Goal: Task Accomplishment & Management: Use online tool/utility

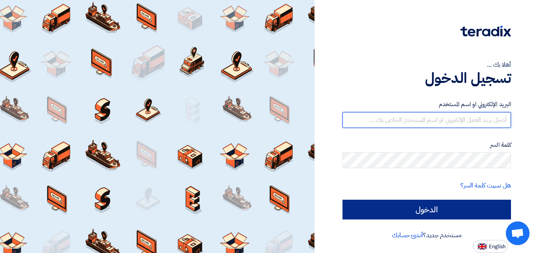
type input "[PERSON_NAME][EMAIL_ADDRESS][DOMAIN_NAME]"
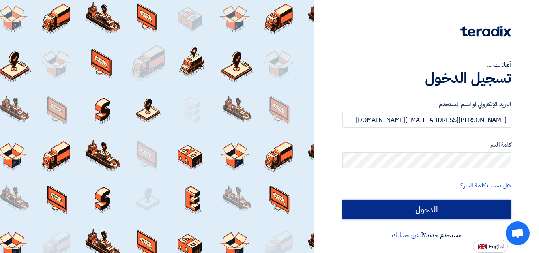
click at [428, 207] on input "الدخول" at bounding box center [426, 210] width 168 height 20
type input "Sign in"
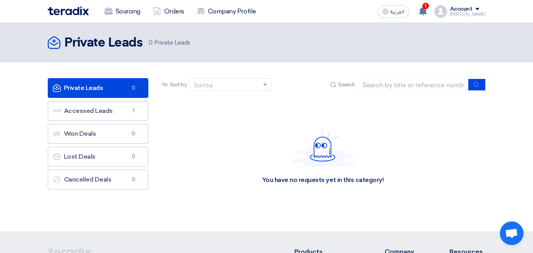
click at [339, 111] on div "You have no requests yet in this category!" at bounding box center [322, 156] width 325 height 118
click at [340, 111] on div "You have no requests yet in this category!" at bounding box center [322, 156] width 325 height 118
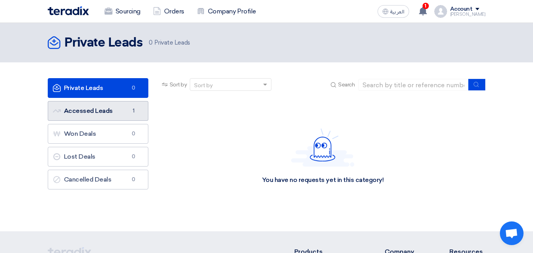
click at [107, 110] on link "Accessed Leads Accessed Leads 1" at bounding box center [98, 111] width 101 height 20
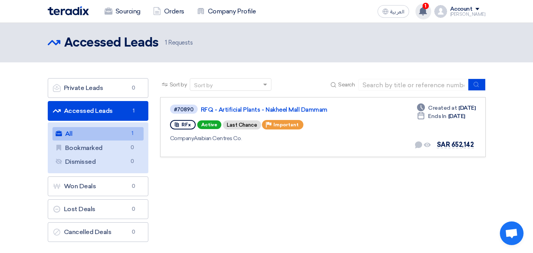
click at [427, 10] on use at bounding box center [423, 11] width 8 height 9
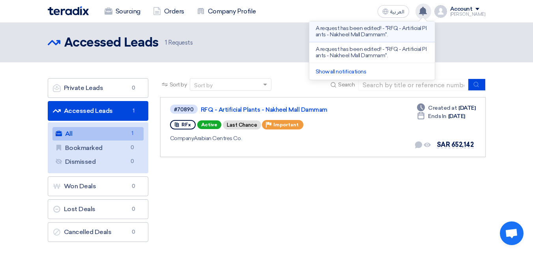
click at [390, 29] on p "A request has been edited! - "RFQ - Artificial Plants - Nakheel Mall Dammam"." at bounding box center [372, 31] width 113 height 13
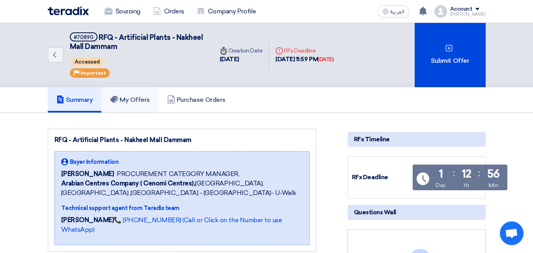
click at [134, 101] on h5 "My Offers" at bounding box center [130, 100] width 40 height 8
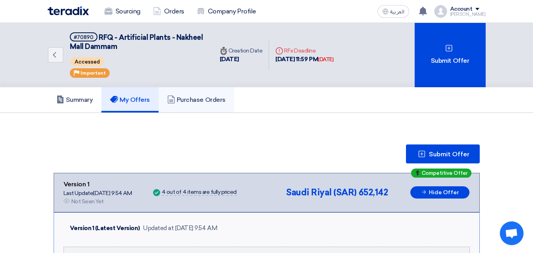
click at [198, 101] on h5 "Purchase Orders" at bounding box center [196, 100] width 58 height 8
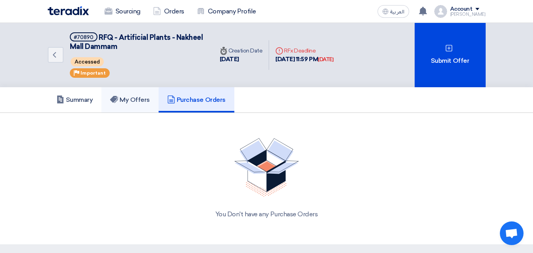
click at [138, 99] on h5 "My Offers" at bounding box center [130, 100] width 40 height 8
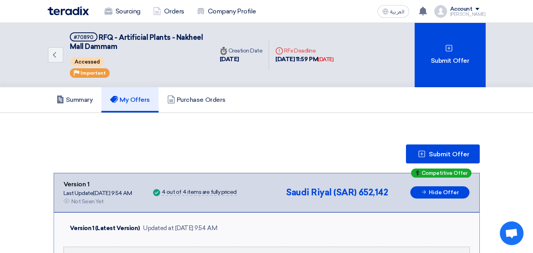
scroll to position [39, 0]
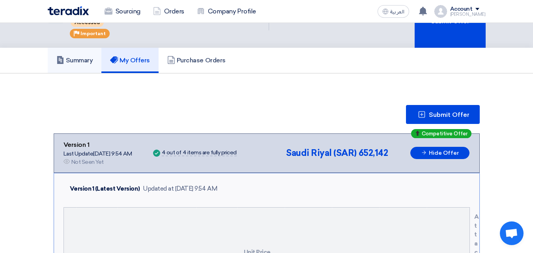
click at [80, 63] on h5 "Summary" at bounding box center [74, 60] width 37 height 8
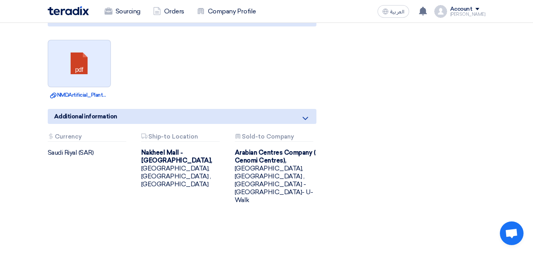
scroll to position [472, 0]
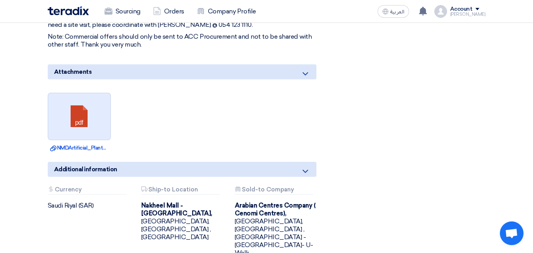
click at [78, 97] on link at bounding box center [79, 116] width 63 height 47
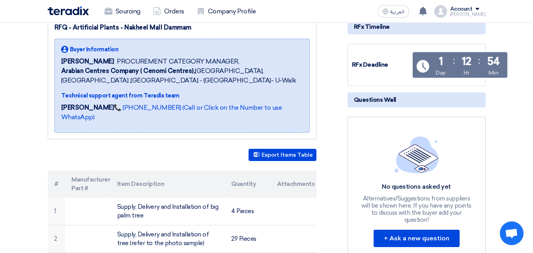
scroll to position [118, 0]
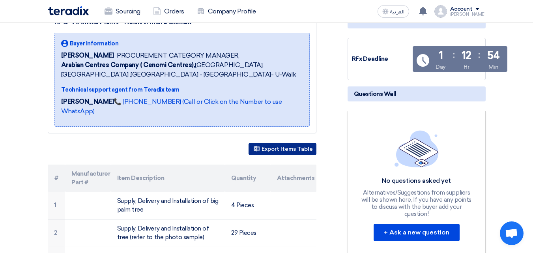
click at [301, 143] on button "Export Items Table" at bounding box center [283, 149] width 68 height 12
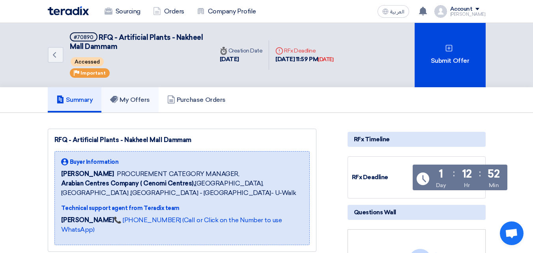
click at [137, 104] on link "My Offers" at bounding box center [129, 99] width 57 height 25
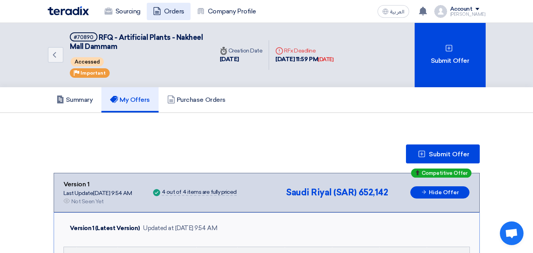
click at [167, 13] on link "Orders" at bounding box center [169, 11] width 44 height 17
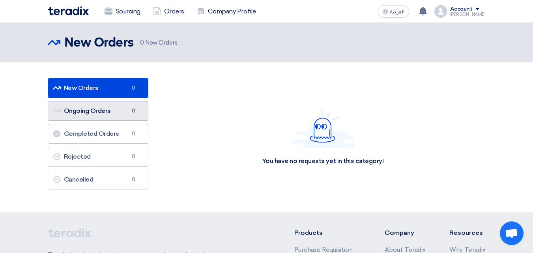
click at [103, 115] on link "Ongoing Orders Ongoing Orders 0" at bounding box center [98, 111] width 101 height 20
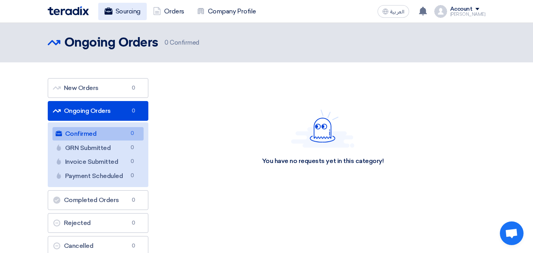
click at [126, 12] on link "Sourcing" at bounding box center [122, 11] width 49 height 17
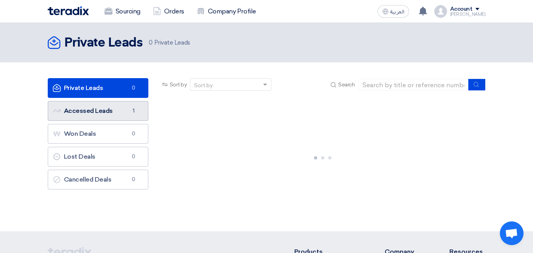
click at [104, 114] on link "Accessed Leads Accessed Leads 1" at bounding box center [98, 111] width 101 height 20
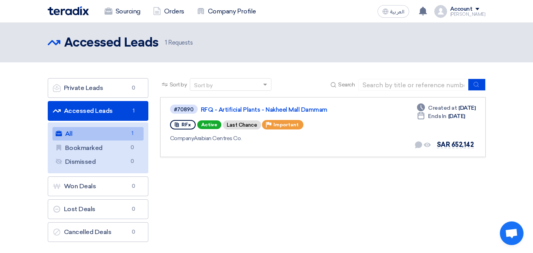
click at [180, 43] on span "1 Requests" at bounding box center [179, 42] width 28 height 9
